Goal: Task Accomplishment & Management: Use online tool/utility

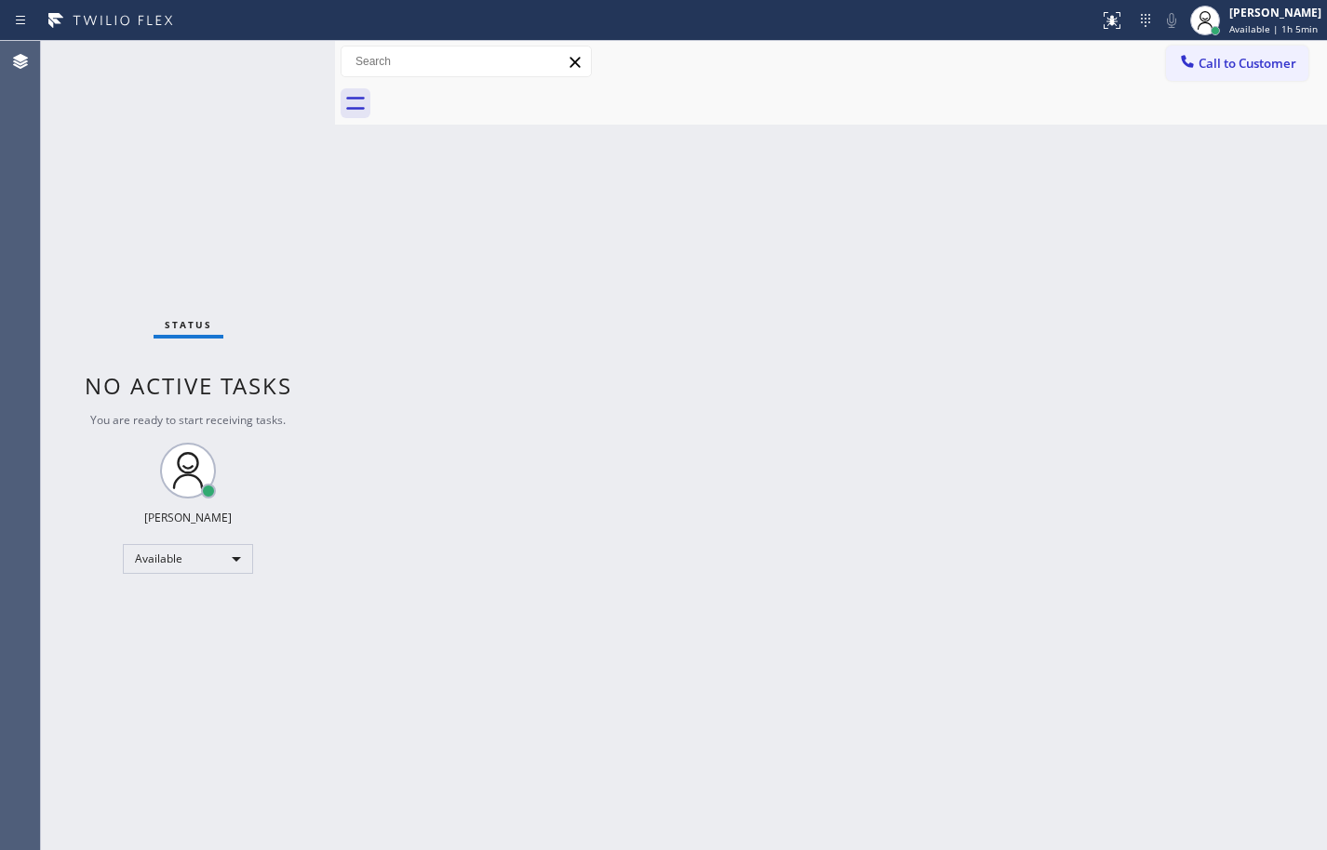
click at [180, 61] on div "Status No active tasks You are ready to start receiving tasks. [PERSON_NAME] Av…" at bounding box center [188, 445] width 294 height 809
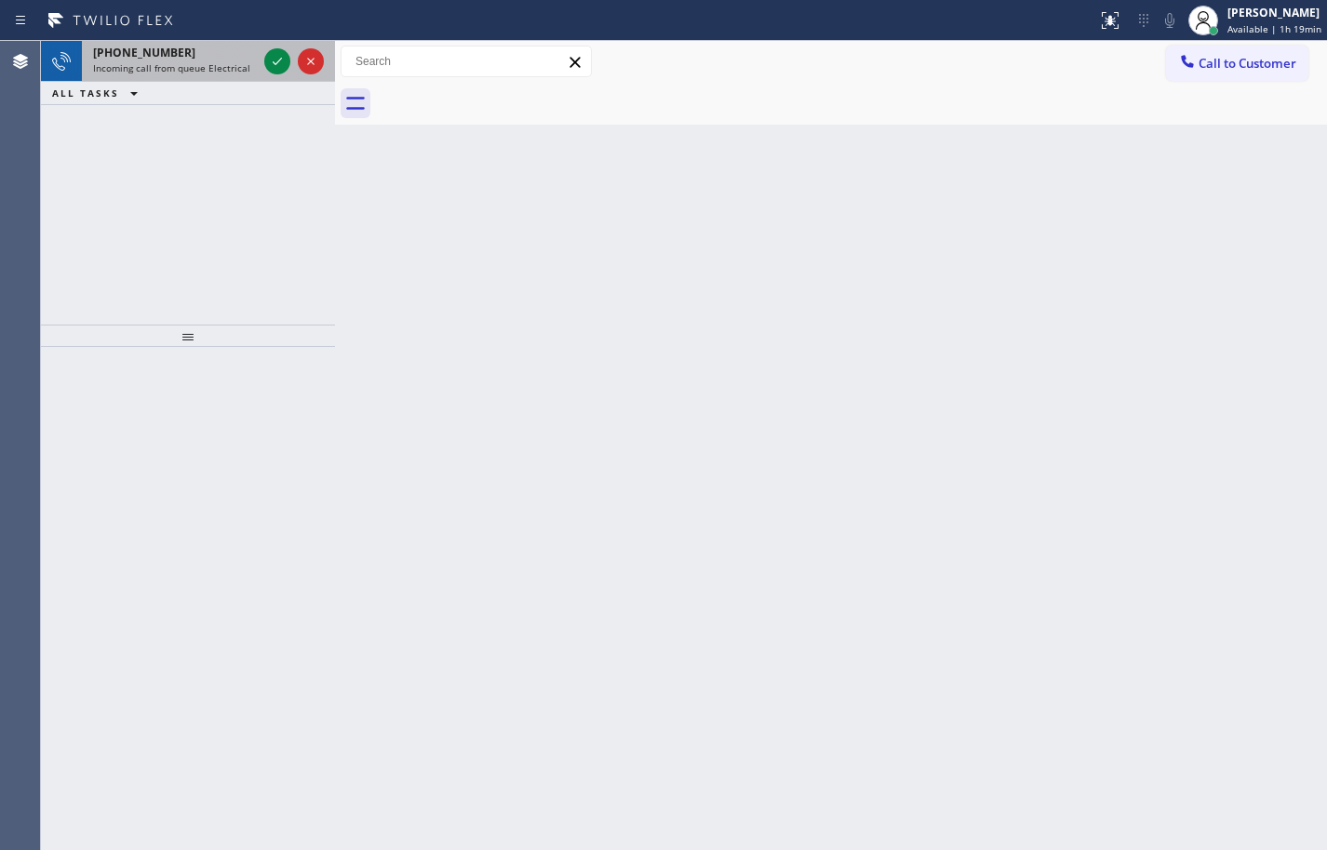
click at [165, 60] on span "[PHONE_NUMBER]" at bounding box center [144, 53] width 102 height 16
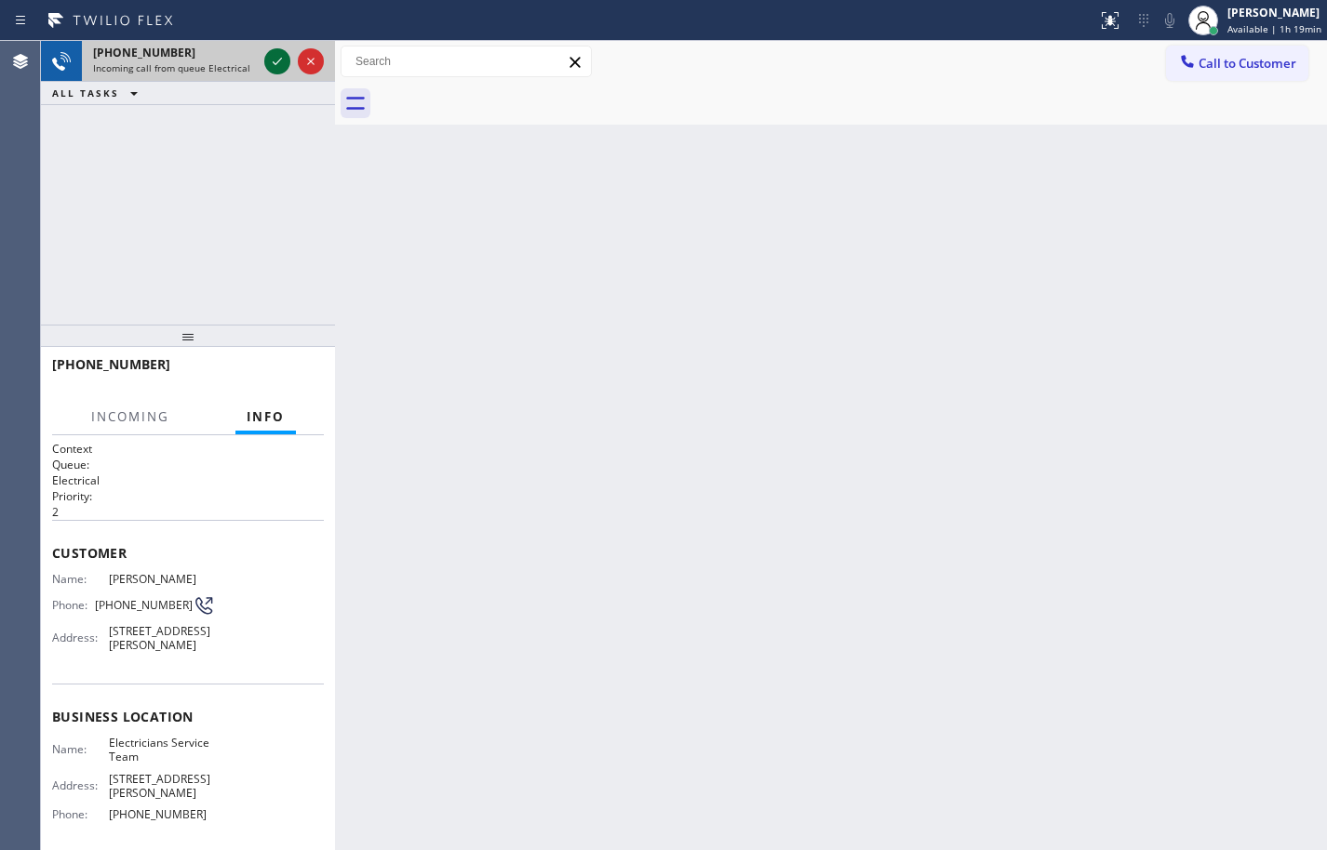
click at [283, 60] on icon at bounding box center [277, 61] width 22 height 22
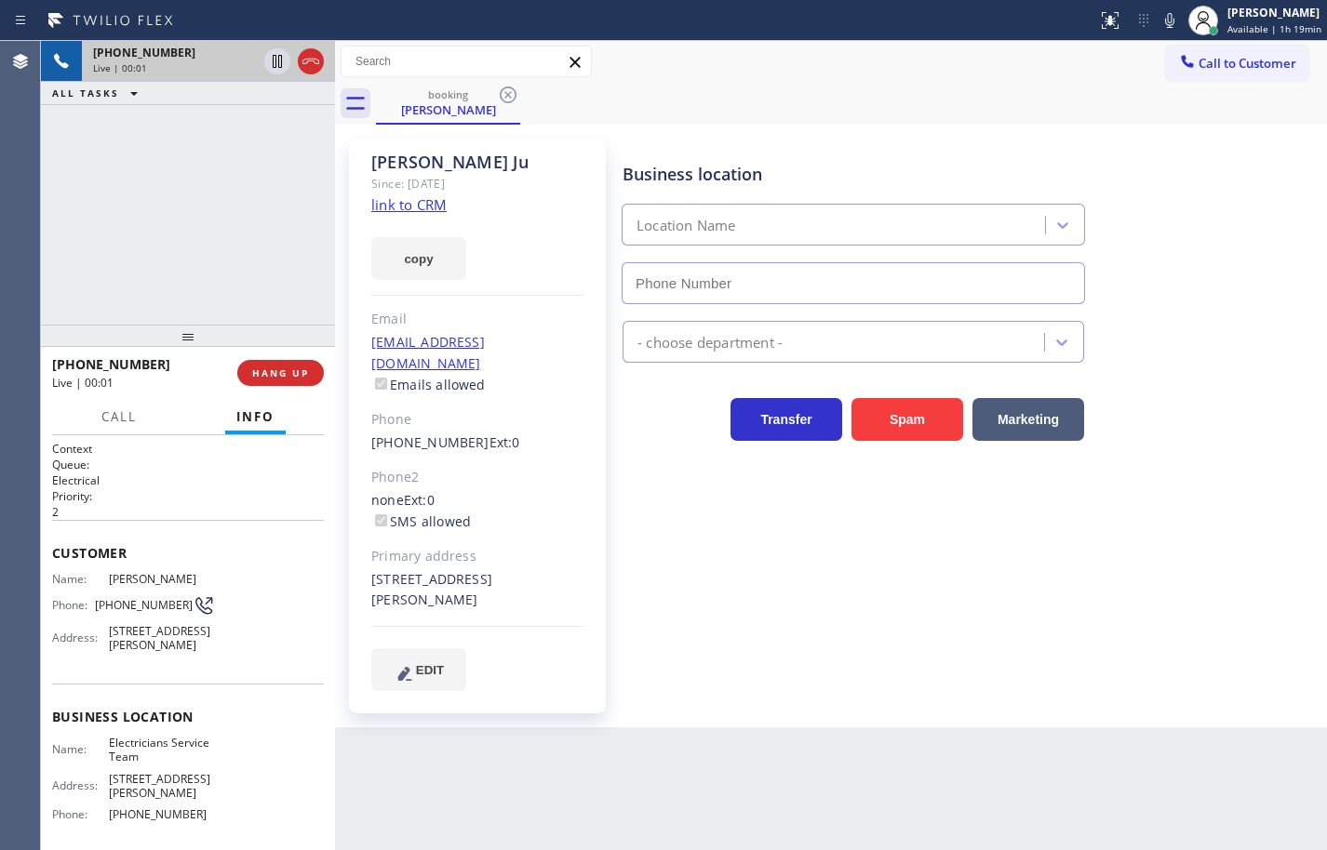
type input "[PHONE_NUMBER]"
click at [437, 207] on link "link to CRM" at bounding box center [408, 204] width 75 height 19
click at [1158, 25] on icon at bounding box center [1169, 20] width 22 height 22
click at [1163, 23] on rect at bounding box center [1169, 18] width 13 height 13
click at [431, 247] on button "copy" at bounding box center [418, 258] width 95 height 43
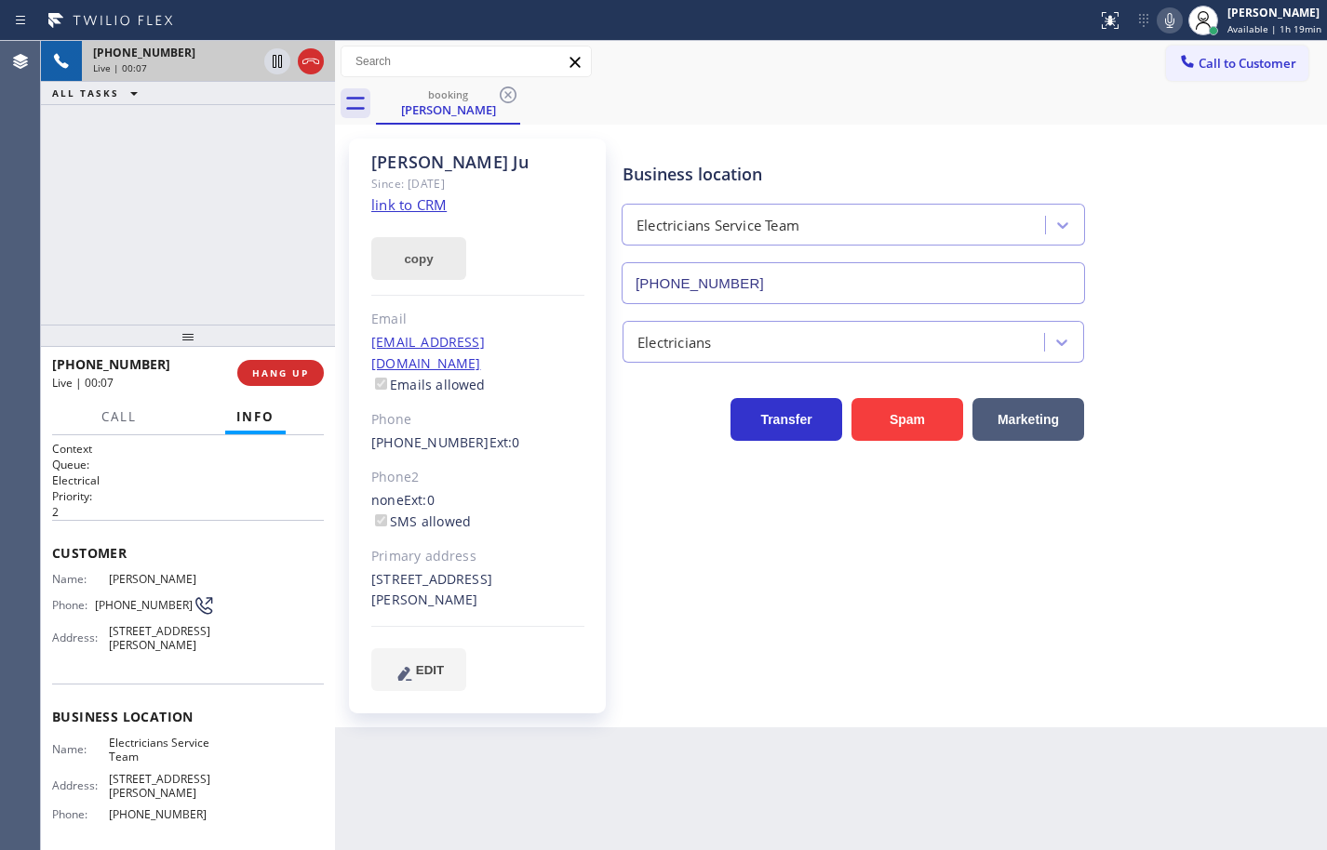
click at [431, 247] on button "copy" at bounding box center [418, 258] width 95 height 43
click at [1158, 22] on icon at bounding box center [1169, 20] width 22 height 22
click at [1161, 21] on icon at bounding box center [1169, 20] width 22 height 22
click at [1160, 21] on icon at bounding box center [1169, 20] width 22 height 22
click at [1161, 25] on icon at bounding box center [1169, 20] width 22 height 22
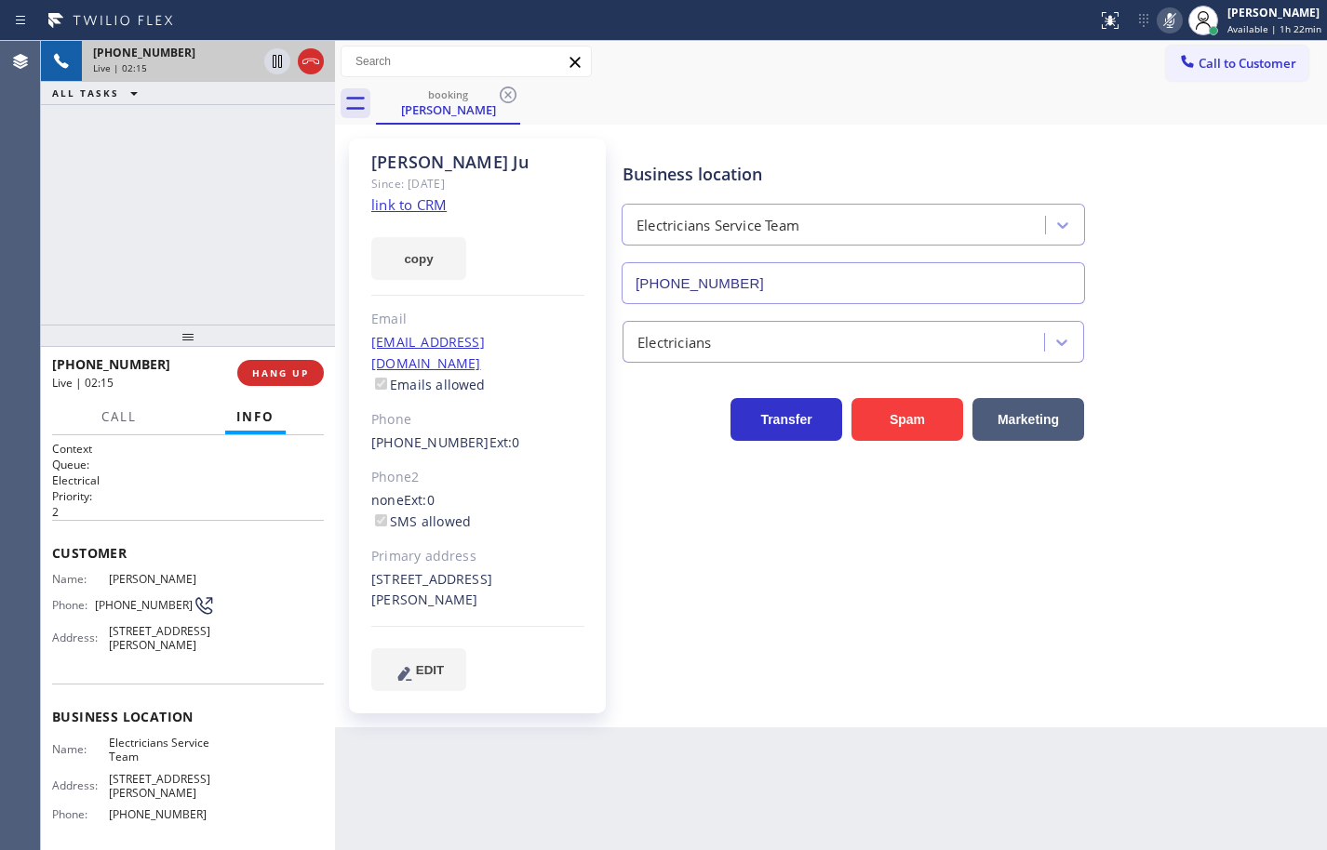
click at [1161, 19] on icon at bounding box center [1169, 20] width 22 height 22
click at [1158, 23] on icon at bounding box center [1169, 20] width 22 height 22
click at [1159, 20] on icon at bounding box center [1169, 20] width 22 height 22
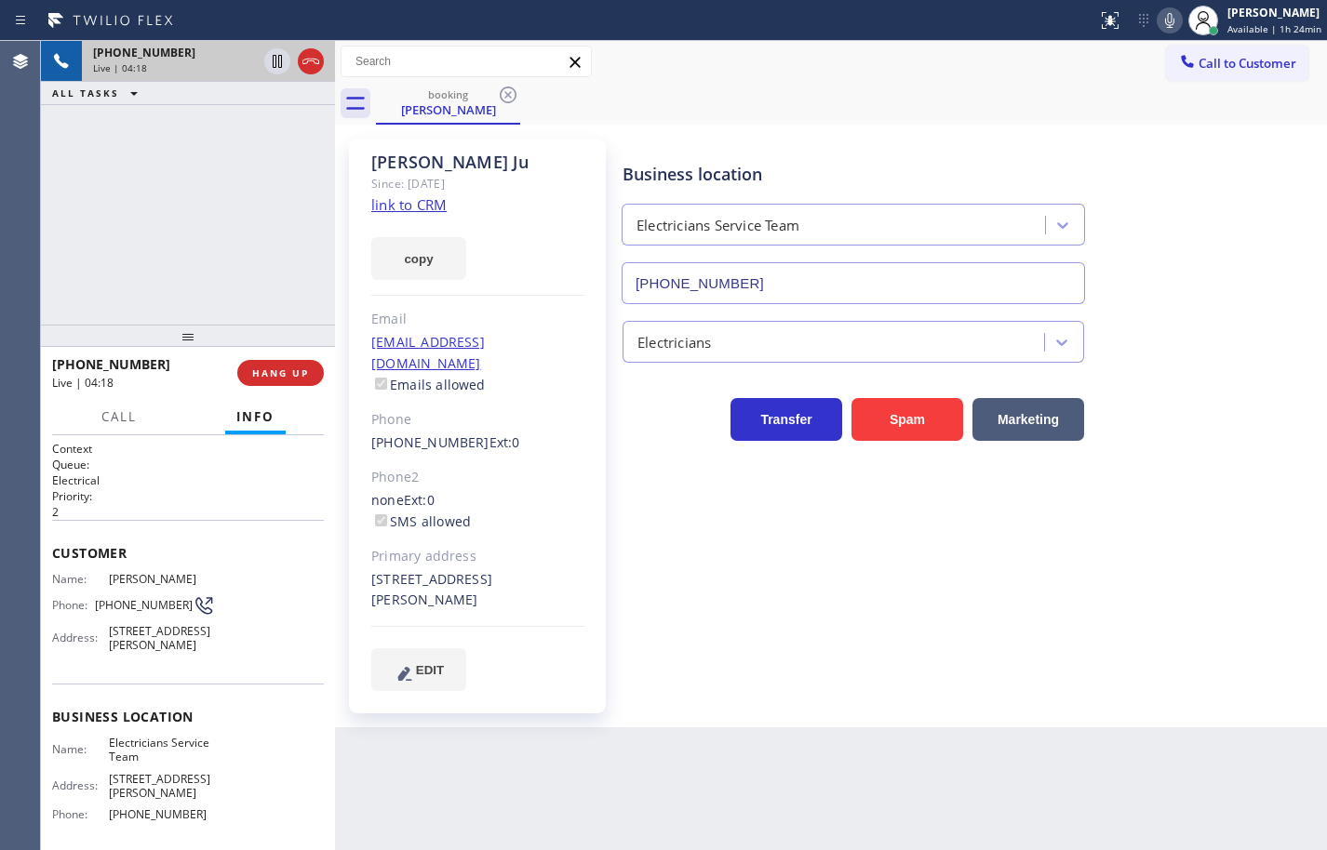
click at [1158, 18] on icon at bounding box center [1169, 20] width 22 height 22
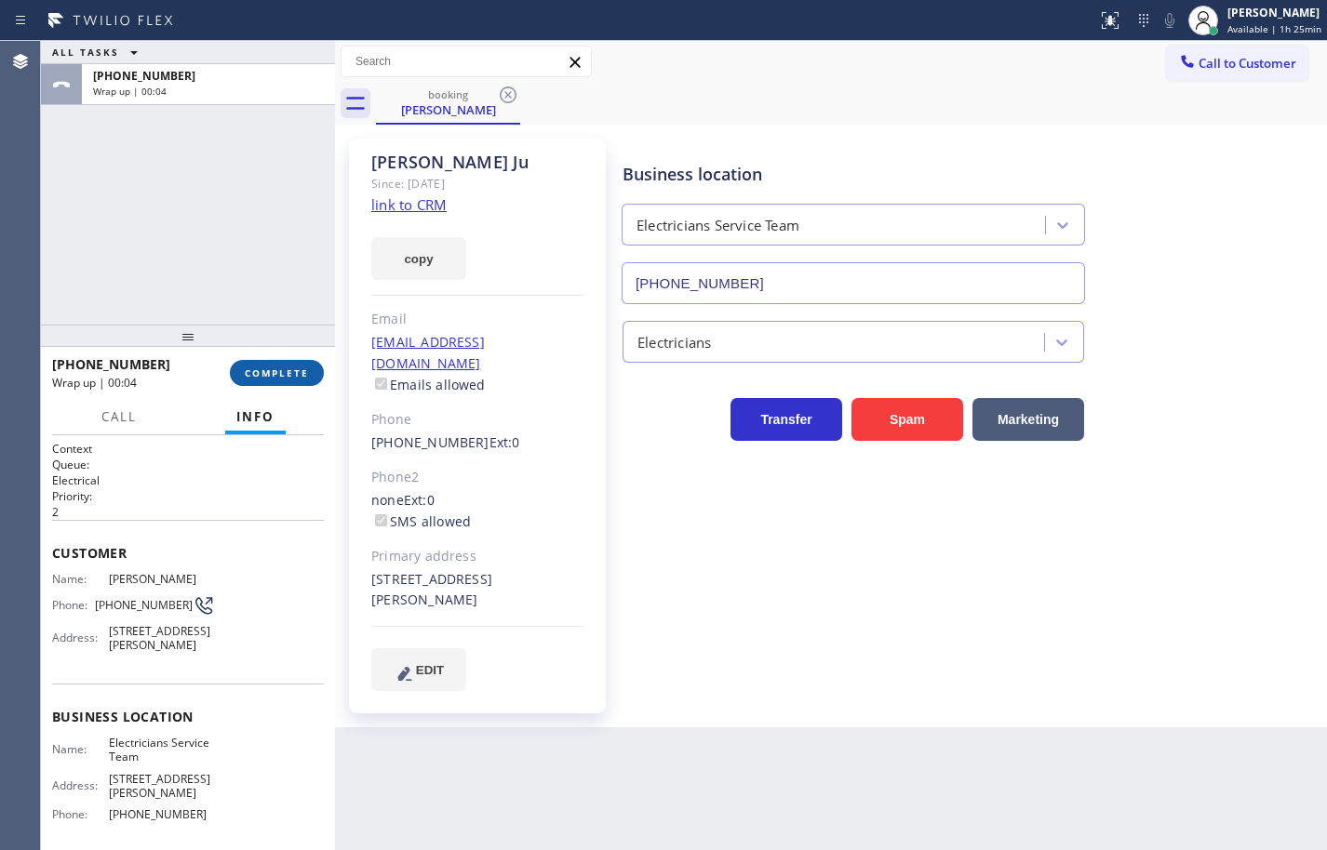
click at [288, 368] on span "COMPLETE" at bounding box center [277, 373] width 64 height 13
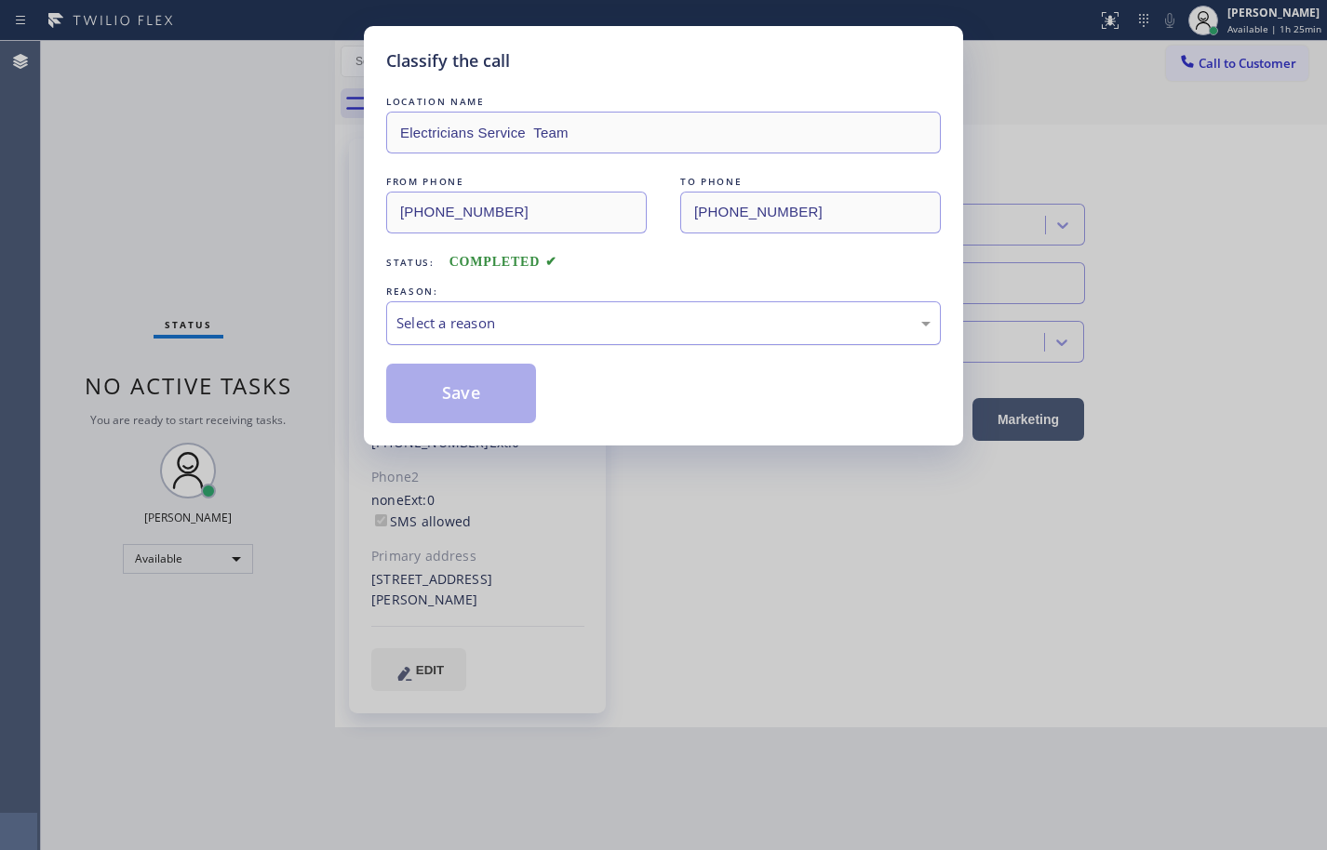
drag, startPoint x: 667, startPoint y: 324, endPoint x: 652, endPoint y: 341, distance: 23.1
click at [667, 323] on div "Select a reason" at bounding box center [663, 323] width 534 height 21
click at [513, 380] on button "Save" at bounding box center [461, 394] width 150 height 60
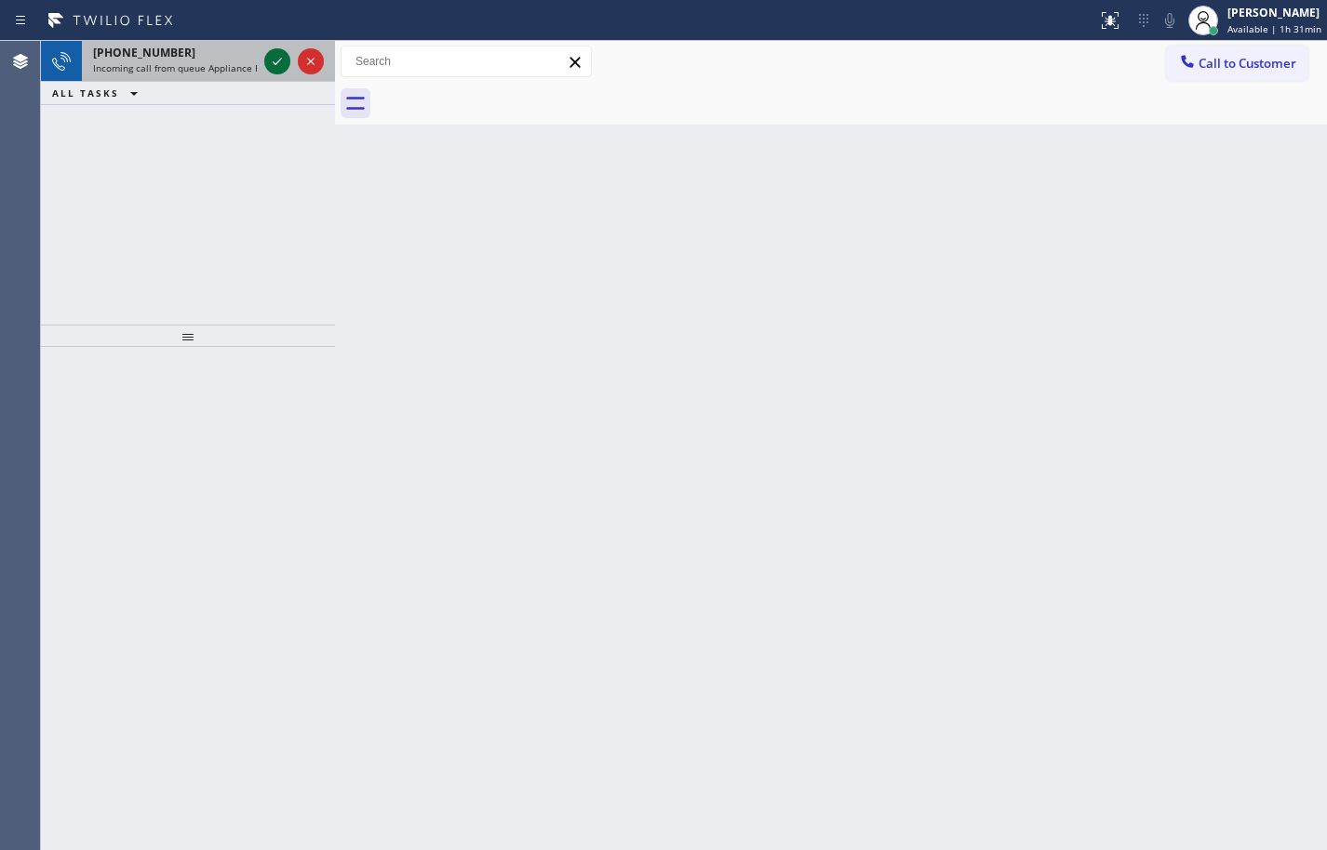
click at [268, 62] on icon at bounding box center [277, 61] width 22 height 22
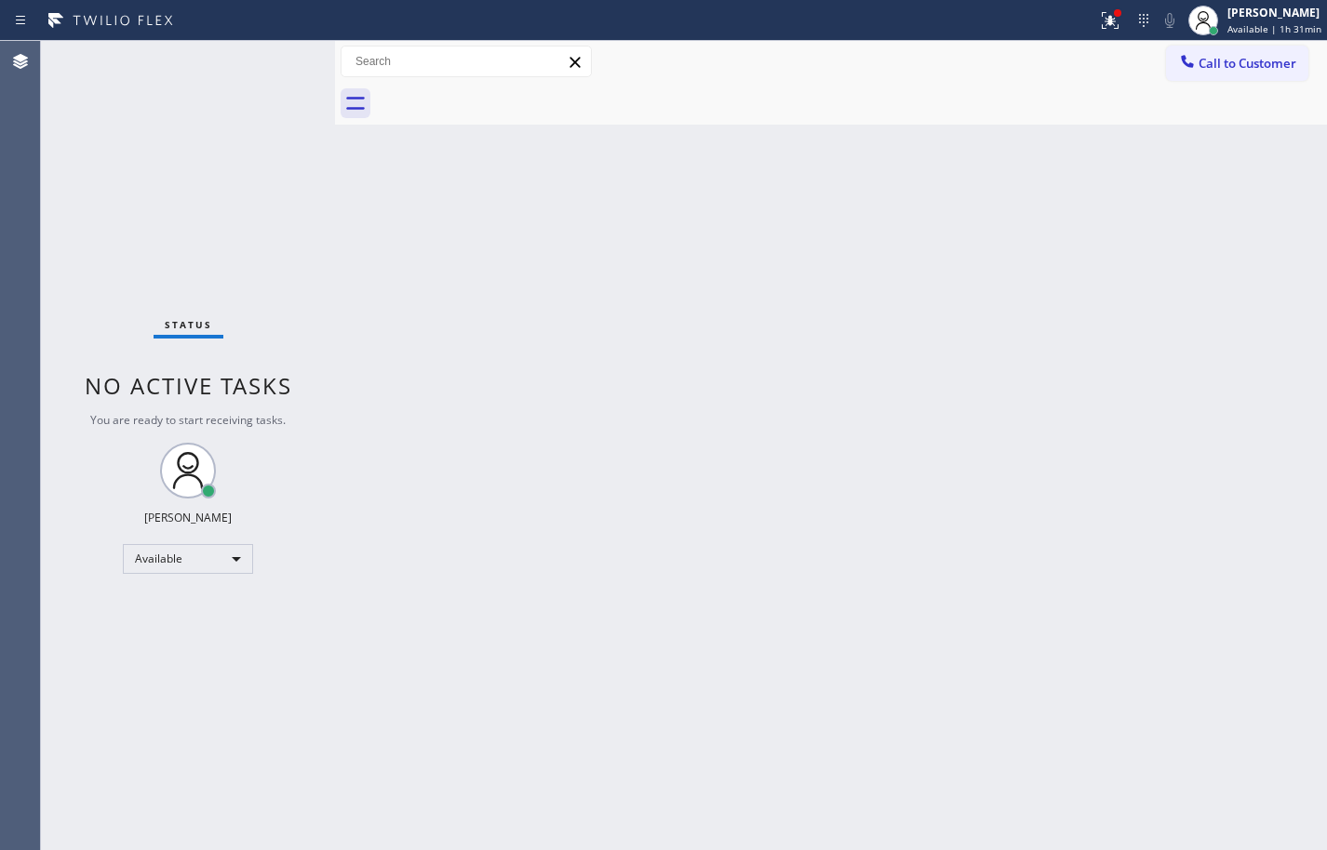
click at [264, 73] on div "Status No active tasks You are ready to start receiving tasks. [PERSON_NAME] Av…" at bounding box center [188, 445] width 294 height 809
click at [265, 70] on div "Status No active tasks You are ready to start receiving tasks. [PERSON_NAME] Av…" at bounding box center [188, 445] width 294 height 809
click at [271, 66] on div "Status No active tasks You are ready to start receiving tasks. [PERSON_NAME] Av…" at bounding box center [188, 445] width 294 height 809
